Goal: Task Accomplishment & Management: Manage account settings

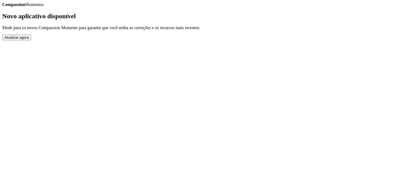
click at [31, 40] on button "Atualizar agora" at bounding box center [16, 38] width 29 height 6
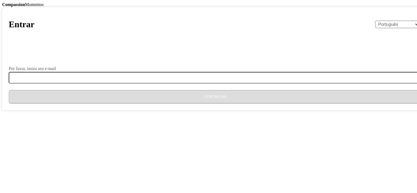
select select "pt"
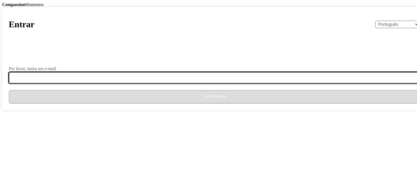
click at [198, 84] on input "Por favor, insira seu e-mail" at bounding box center [219, 77] width 420 height 11
type input "[EMAIL_ADDRESS][DOMAIN_NAME]"
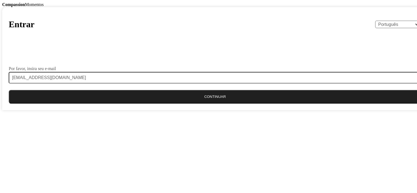
click at [178, 104] on button "Continuar" at bounding box center [215, 97] width 413 height 14
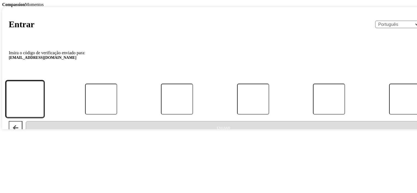
click at [44, 118] on input "Código:" at bounding box center [25, 99] width 38 height 37
paste input "997413"
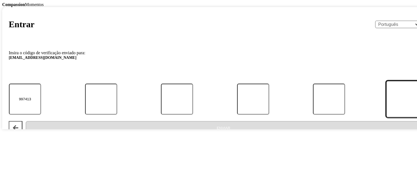
type input "9"
type input "7"
type input "4"
type input "1"
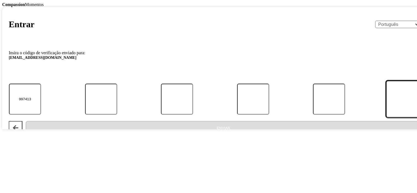
type input "3"
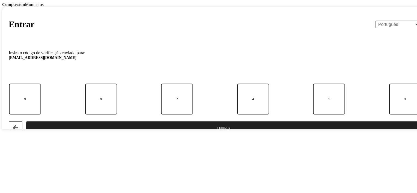
click at [188, 135] on button "Enviar" at bounding box center [224, 128] width 396 height 14
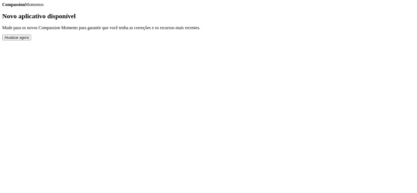
click at [31, 40] on button "Atualizar agora" at bounding box center [16, 38] width 29 height 6
